Goal: Communication & Community: Connect with others

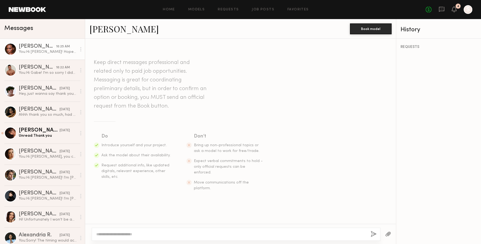
scroll to position [276, 0]
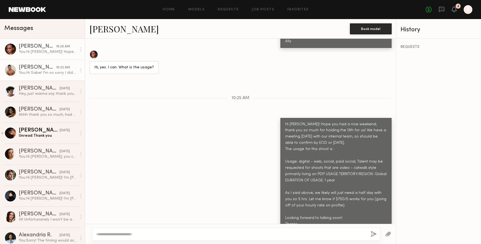
click at [44, 70] on div "You: Hi Gabe! I'm so sorry I didn't see your message from [DATE]. Thank you for…" at bounding box center [48, 72] width 58 height 5
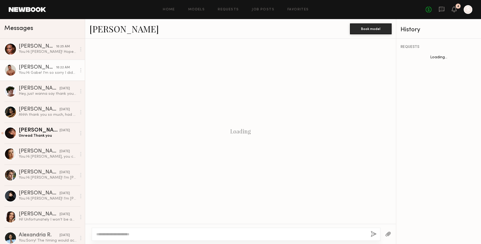
scroll to position [629, 0]
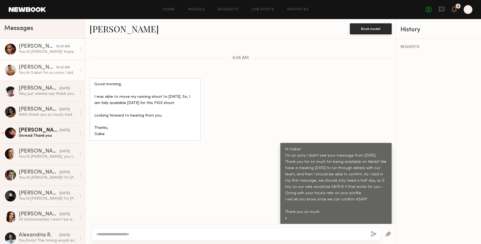
click at [43, 53] on div "You: Hi [PERSON_NAME]! Hope you had a nice weekend, thank you so much for holdi…" at bounding box center [48, 51] width 58 height 5
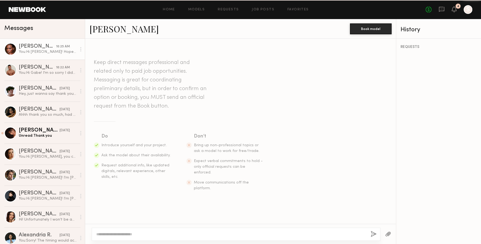
scroll to position [276, 0]
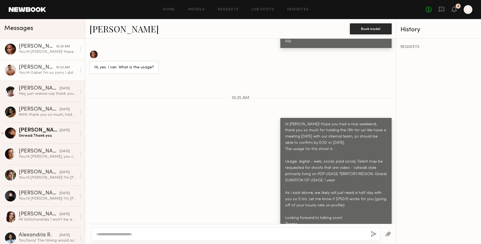
click at [46, 72] on div "You: Hi Gabe! I'm so sorry I didn't see your message from [DATE]. Thank you for…" at bounding box center [48, 72] width 58 height 5
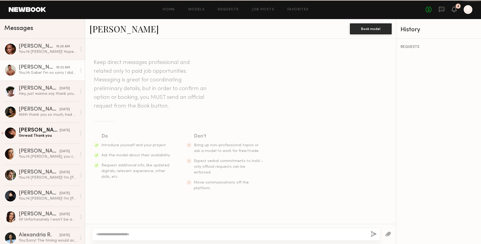
scroll to position [629, 0]
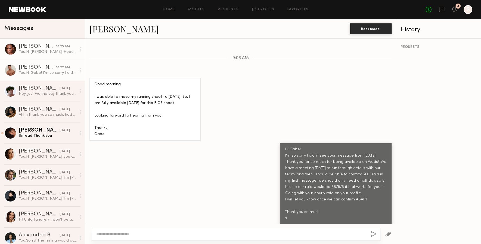
click at [41, 53] on div "You: Hi [PERSON_NAME]! Hope you had a nice weekend, thank you so much for holdi…" at bounding box center [48, 51] width 58 height 5
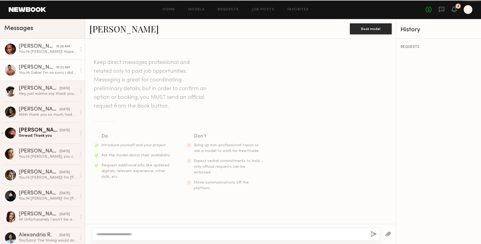
scroll to position [276, 0]
